Goal: Navigation & Orientation: Find specific page/section

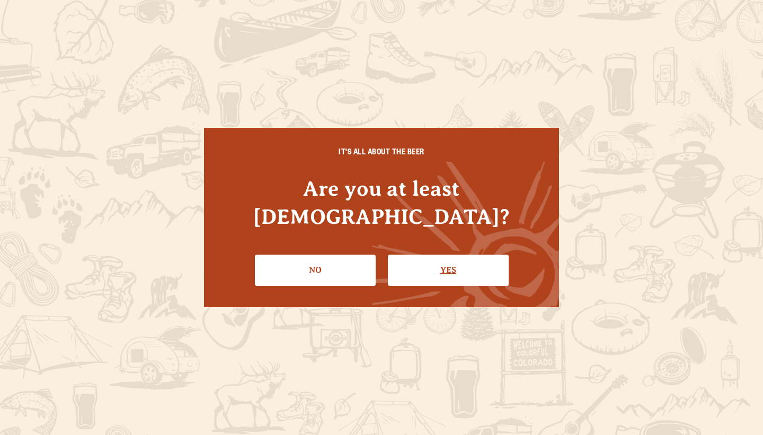
click at [435, 260] on link "Yes" at bounding box center [448, 269] width 121 height 31
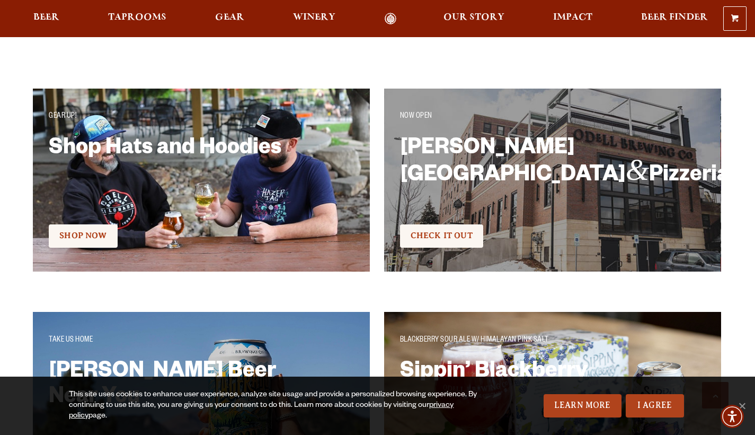
scroll to position [1800, 0]
click at [468, 231] on span "Check It Out" at bounding box center [442, 236] width 62 height 10
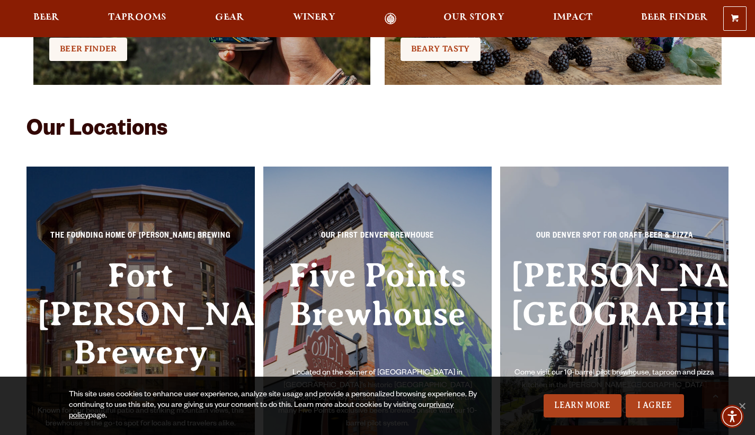
scroll to position [2229, 0]
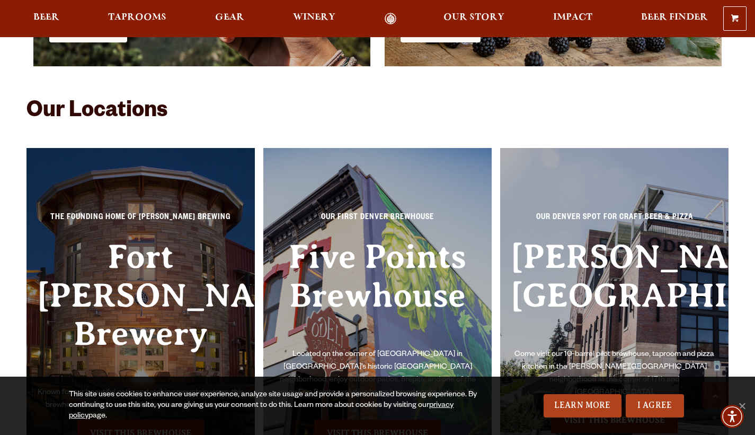
click at [78, 291] on h3 "Fort [PERSON_NAME] Brewery" at bounding box center [140, 311] width 207 height 149
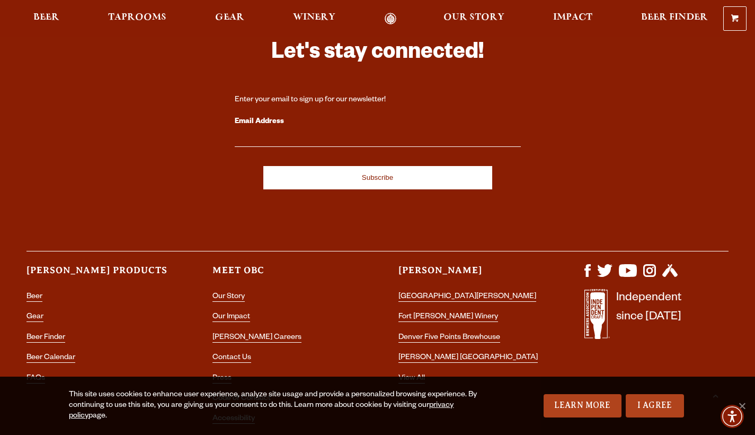
scroll to position [3000, 0]
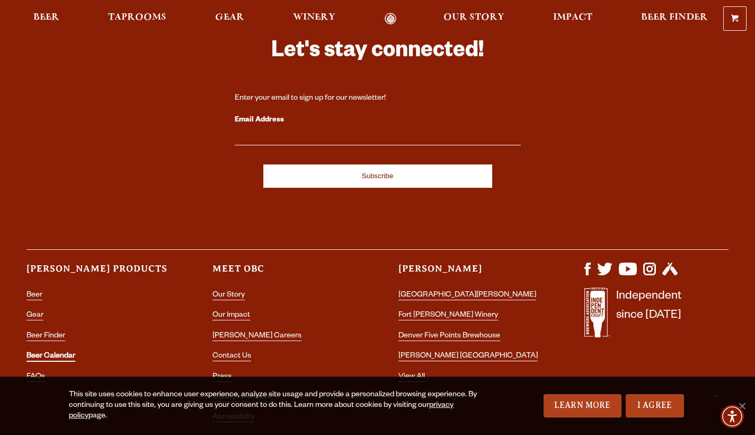
click at [73, 352] on link "Beer Calendar" at bounding box center [50, 357] width 49 height 10
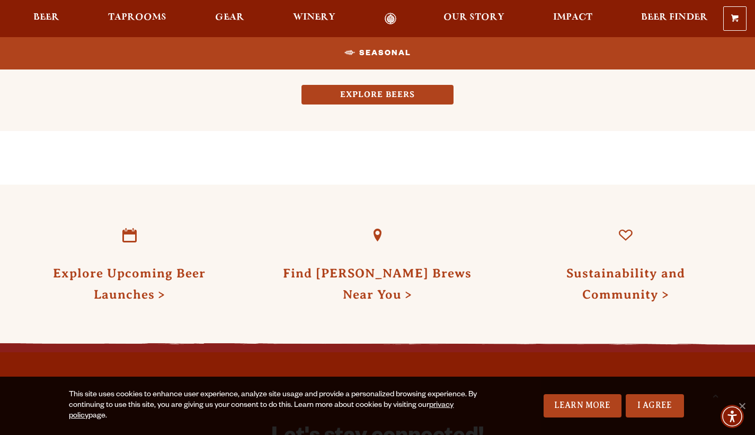
scroll to position [1047, 0]
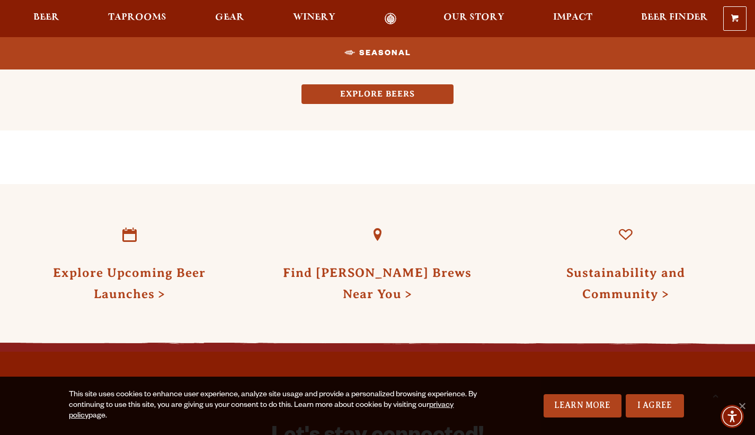
click at [393, 15] on link "Odell Home" at bounding box center [390, 19] width 40 height 12
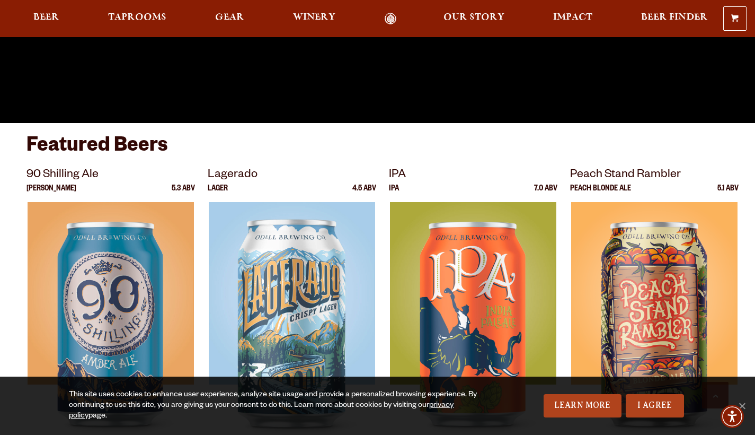
scroll to position [311, 0]
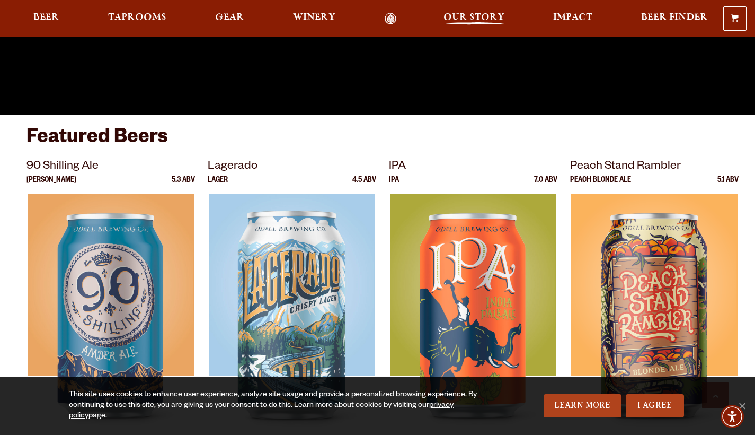
click at [473, 16] on span "Our Story" at bounding box center [474, 17] width 61 height 8
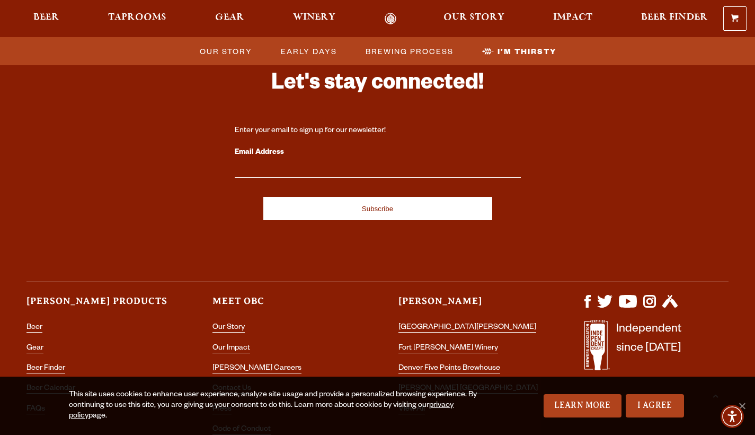
scroll to position [3563, 0]
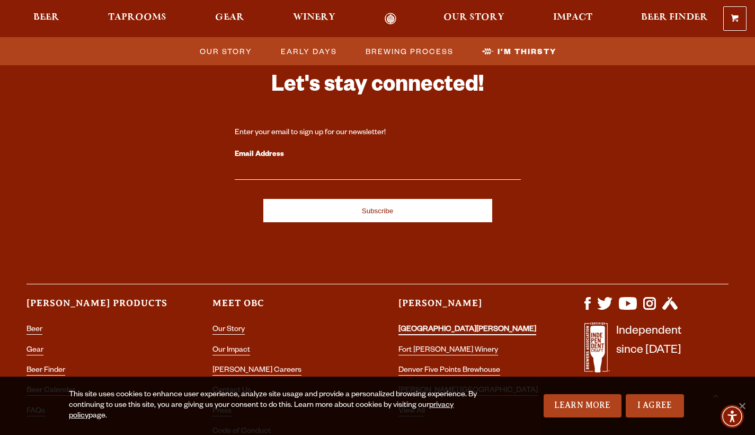
click at [412, 325] on link "[GEOGRAPHIC_DATA][PERSON_NAME]" at bounding box center [468, 330] width 138 height 10
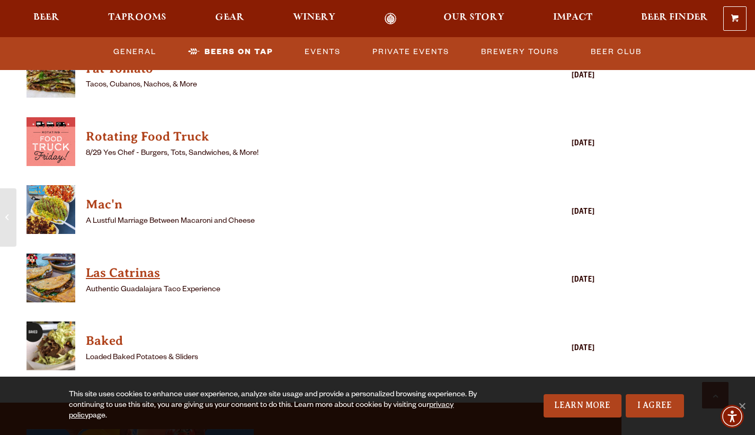
scroll to position [2813, 0]
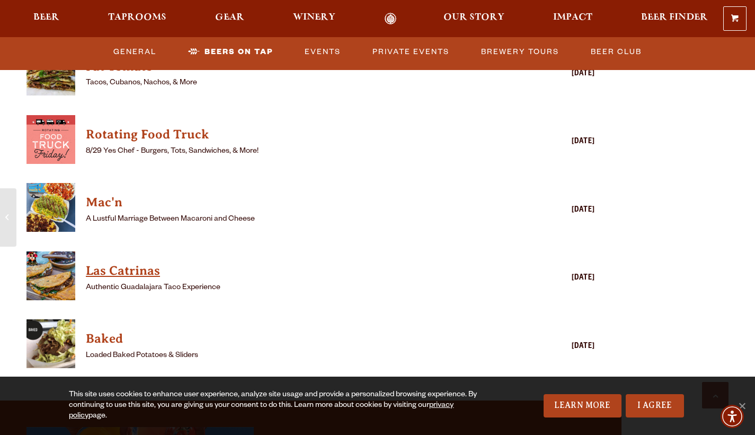
click at [155, 262] on h4 "Las Catrinas" at bounding box center [295, 270] width 419 height 17
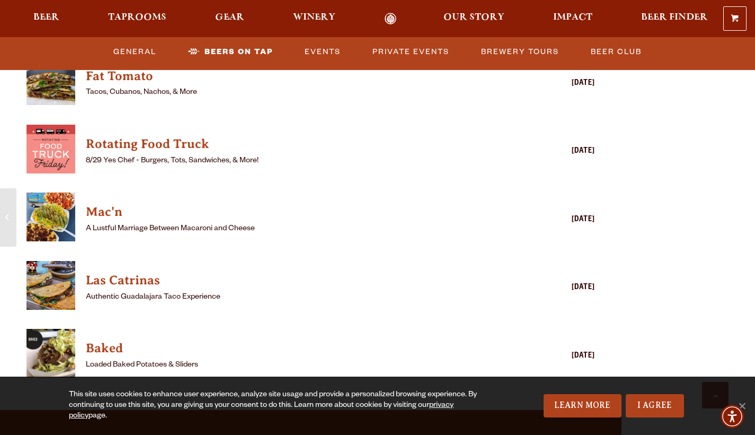
scroll to position [2802, 0]
